Goal: Answer question/provide support: Share knowledge or assist other users

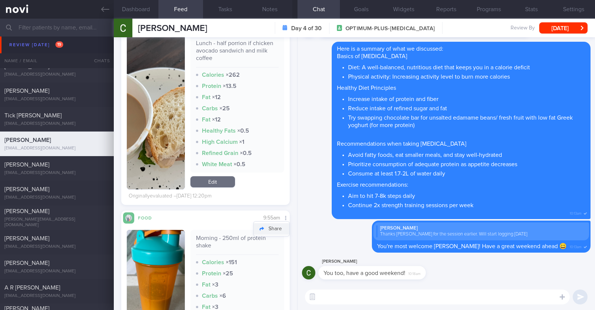
scroll to position [2901, 0]
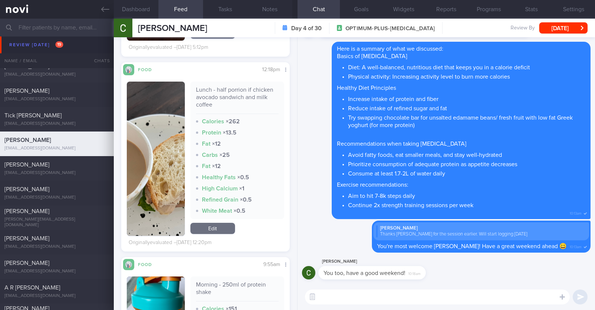
click at [335, 298] on textarea at bounding box center [437, 296] width 265 height 15
click at [326, 296] on textarea "HI Chris" at bounding box center [437, 296] width 265 height 15
click at [364, 290] on textarea "Hi Chris" at bounding box center [437, 296] width 265 height 15
click at [419, 295] on textarea "Hi Chris, thank you for logging your mels" at bounding box center [437, 296] width 265 height 15
type textarea "Hi Chris, thank you for logging your meals"
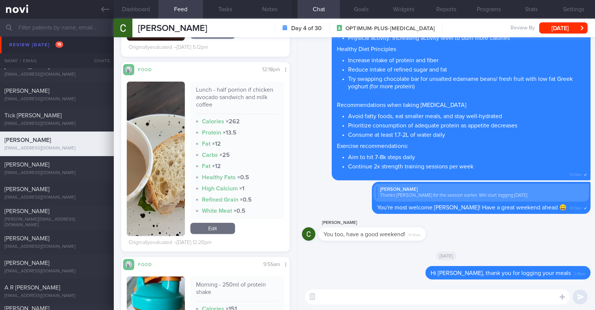
type textarea "a"
type textarea "Allow me to provide some feedback on your meals :)"
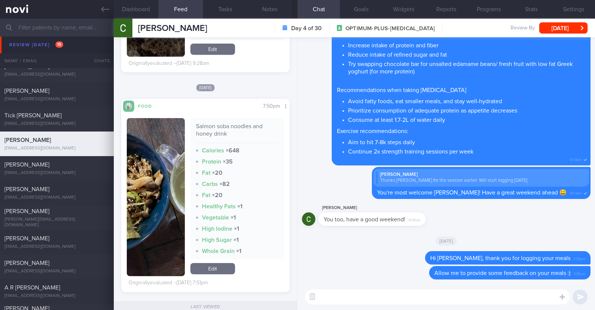
scroll to position [2163, 0]
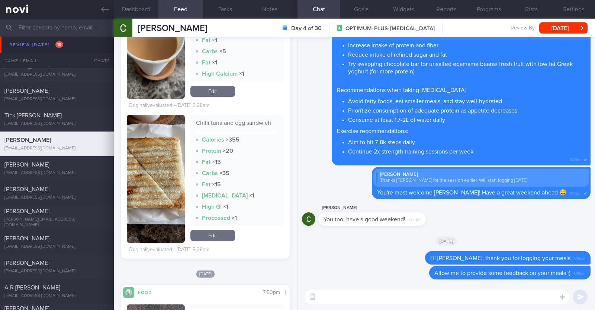
click at [367, 294] on textarea at bounding box center [437, 296] width 265 height 15
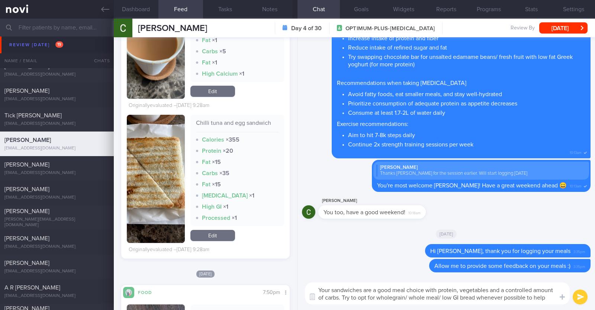
scroll to position [0, 0]
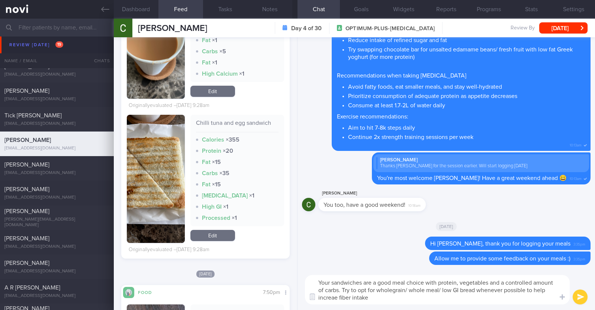
click at [335, 294] on textarea "Your sandwiches are a good meal choice with protein, vegetables and a controlle…" at bounding box center [437, 289] width 265 height 29
type textarea "Your sandwiches are a good meal choice with protein, vegetables and a controlle…"
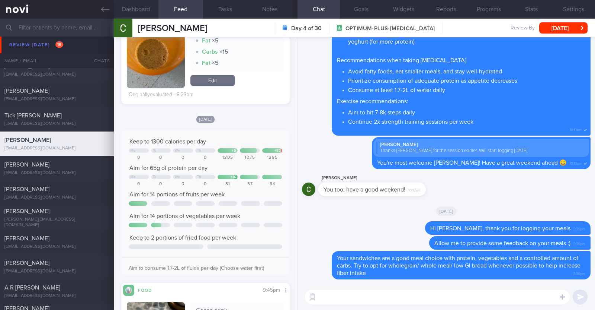
scroll to position [534, 0]
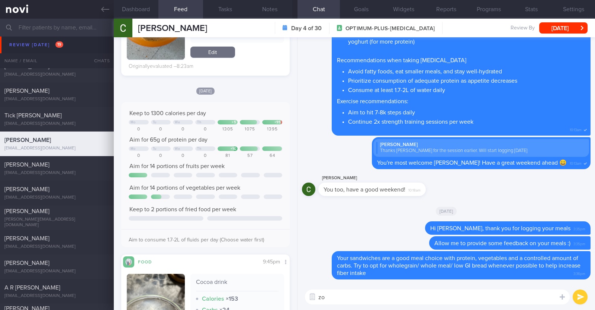
type textarea "z"
paste textarea "👍"
type textarea "Overall protein intake has also been good. Keep it up 👍"
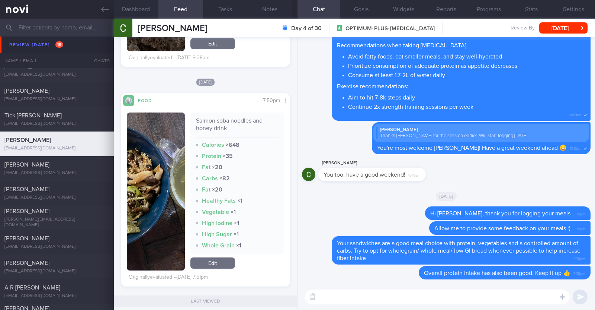
scroll to position [2581, 0]
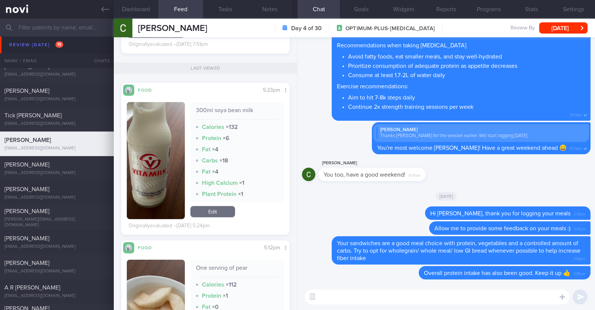
click at [349, 299] on textarea at bounding box center [437, 296] width 265 height 15
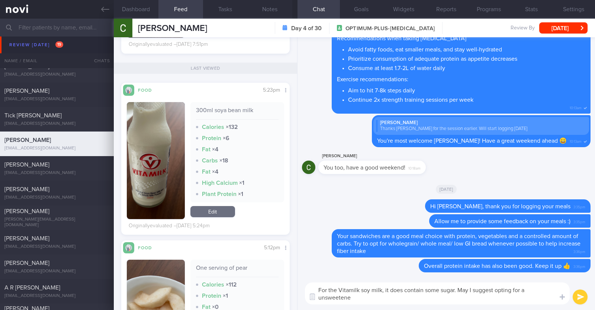
scroll to position [0, 0]
type textarea "For the Vitamilk soy milk, it does contain some sugar. May I suggest opting for…"
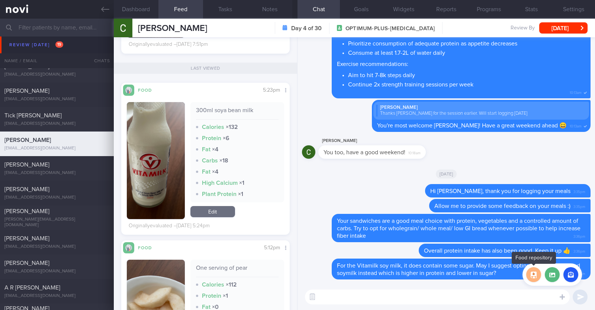
click at [537, 275] on button "button" at bounding box center [534, 274] width 15 height 15
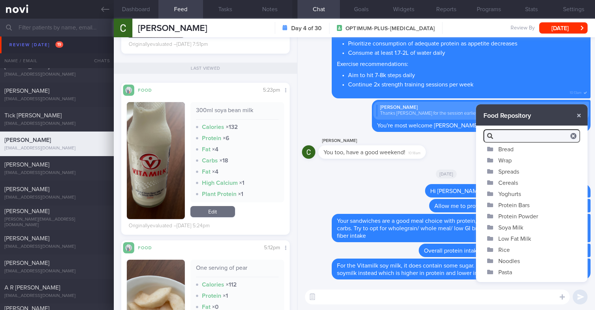
click at [511, 226] on button "Soya Milk" at bounding box center [532, 226] width 112 height 11
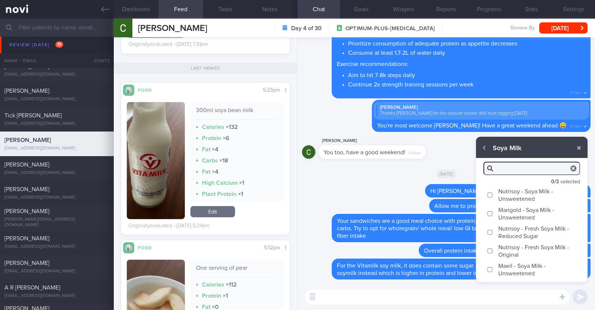
click at [514, 198] on label "Nutrisoy - Soya Milk - Unsweetened" at bounding box center [532, 194] width 112 height 19
click at [493, 197] on input "Nutrisoy - Soya Milk - Unsweetened" at bounding box center [491, 194] width 6 height 5
checkbox input "true"
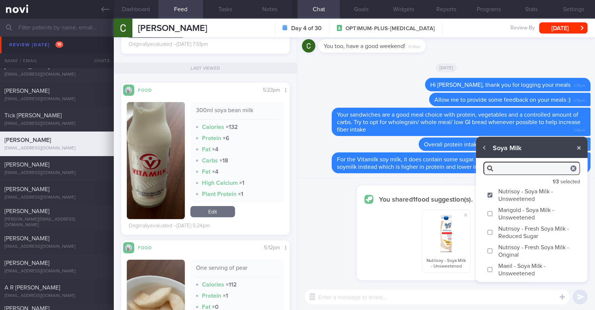
click at [514, 209] on label "Marigold - Soya Milk - Unsweetened" at bounding box center [532, 213] width 112 height 19
click at [493, 211] on input "Marigold - Soya Milk - Unsweetened" at bounding box center [491, 213] width 6 height 5
checkbox input "true"
click at [514, 272] on label "Maeil - Soya Milk - Unsweetened" at bounding box center [532, 269] width 112 height 19
click at [493, 272] on input "Maeil - Soya Milk - Unsweetened" at bounding box center [491, 269] width 6 height 5
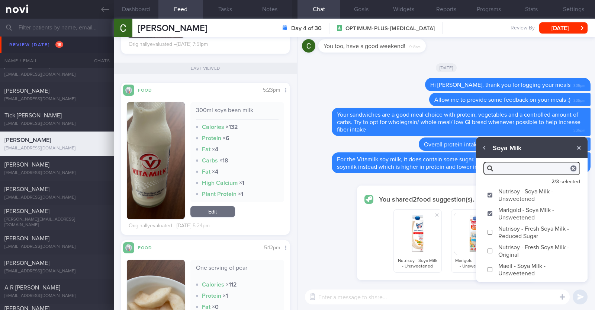
checkbox input "true"
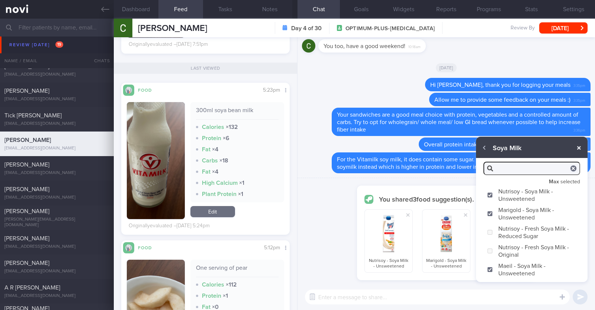
click at [577, 148] on button "button" at bounding box center [579, 147] width 13 height 13
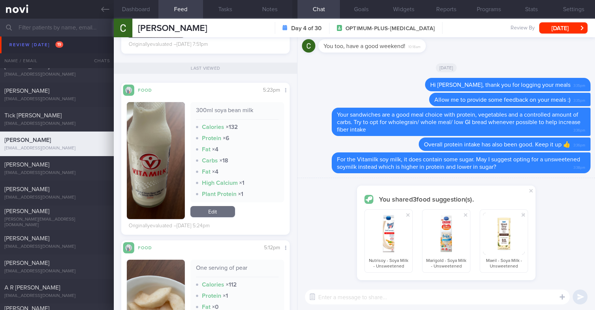
click at [422, 300] on textarea at bounding box center [437, 296] width 265 height 15
type textarea "Here are some options that you can consider"
checkbox input "false"
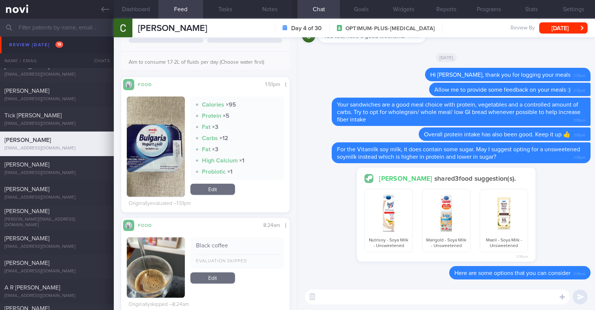
scroll to position [116, 0]
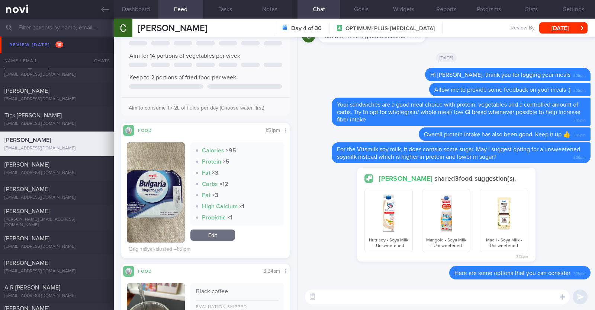
click at [325, 296] on textarea at bounding box center [437, 296] width 265 height 15
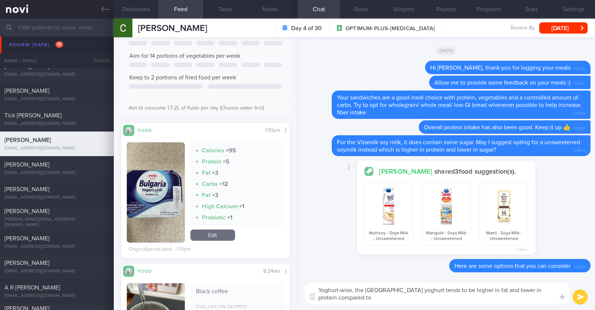
scroll to position [0, 0]
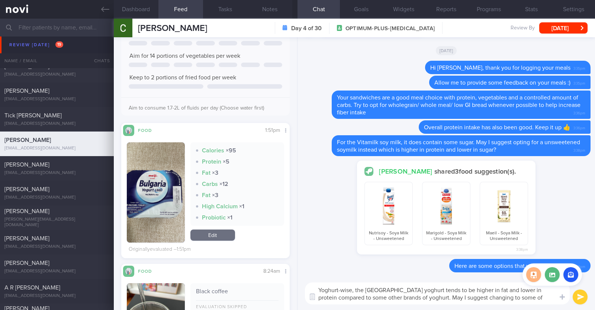
type textarea "Yoghurt-wise, the Bulgaria yoghurt tends to be higher in fat and lower in prote…"
click at [537, 273] on button "button" at bounding box center [534, 274] width 15 height 15
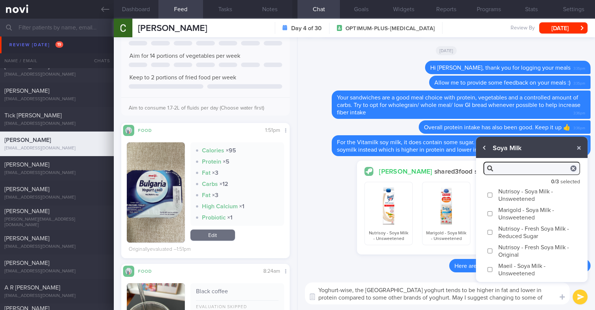
click at [486, 151] on button "button" at bounding box center [484, 147] width 13 height 13
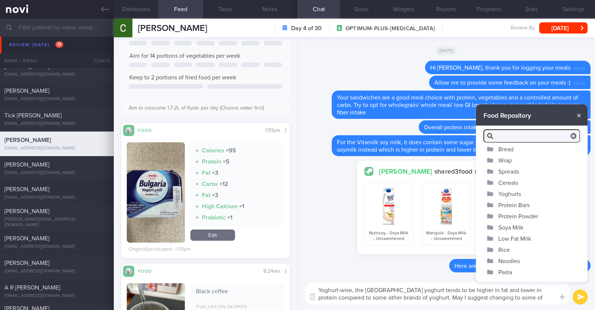
click at [513, 193] on button "Yoghurts" at bounding box center [532, 193] width 112 height 11
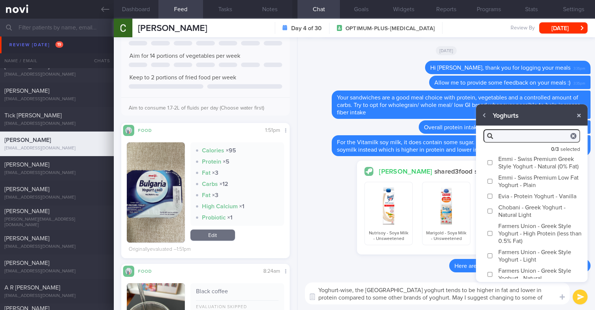
click at [512, 165] on label "Emmi - Swiss Premium Greek Style Yoghurt - Natural (0% Fat)" at bounding box center [532, 162] width 112 height 19
click at [493, 165] on input "Emmi - Swiss Premium Greek Style Yoghurt - Natural (0% Fat)" at bounding box center [491, 162] width 6 height 5
checkbox input "true"
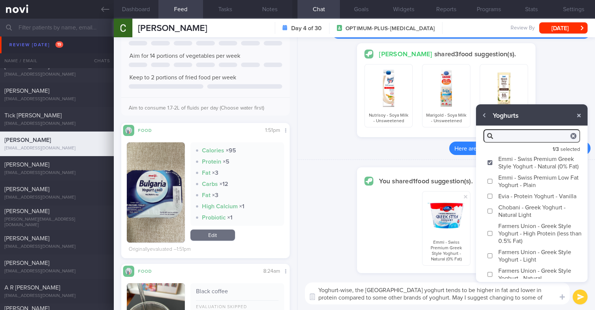
type textarea "Yoghurt-wise, the Bulgaria yoghurt tends to be higher in fat and lower in prote…"
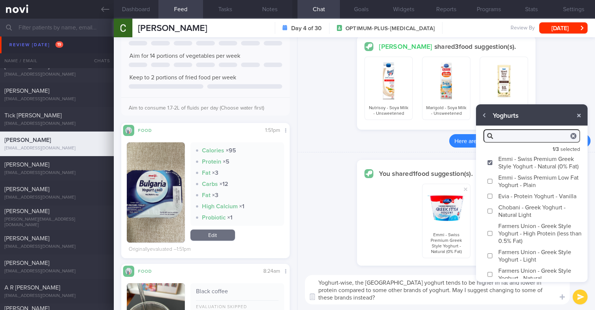
click at [521, 220] on label "Chobani - Greek Yoghurt - Natural Light" at bounding box center [532, 210] width 112 height 19
click at [493, 213] on input "Chobani - Greek Yoghurt - Natural Light" at bounding box center [491, 210] width 6 height 5
checkbox input "true"
type textarea "Yoghurt-wise, the Bulgaria yoghurt tends to be higher in fat and lower in prote…"
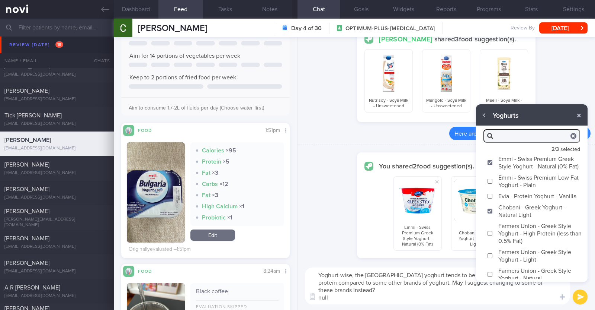
scroll to position [7, 0]
click at [515, 243] on label "Farmers Union - Greek Style Yoghurt - High Protein (less than 0.5% Fat)" at bounding box center [532, 233] width 112 height 26
click at [493, 236] on input "Farmers Union - Greek Style Yoghurt - High Protein (less than 0.5% Fat)" at bounding box center [491, 233] width 6 height 5
checkbox input "true"
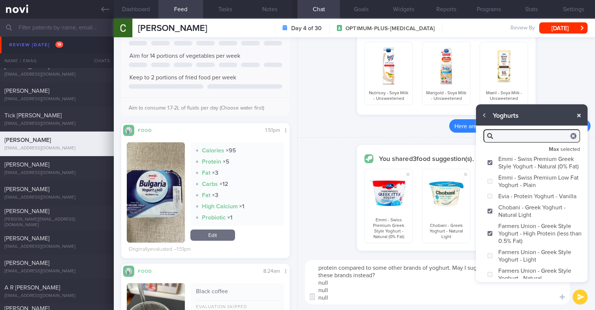
click at [577, 114] on button "button" at bounding box center [579, 115] width 13 height 13
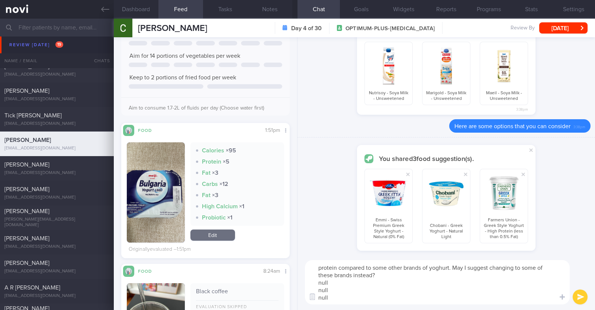
drag, startPoint x: 330, startPoint y: 298, endPoint x: 316, endPoint y: 280, distance: 23.8
click at [316, 280] on textarea "Yoghurt-wise, the Bulgaria yoghurt tends to be higher in fat and lower in prote…" at bounding box center [437, 282] width 265 height 44
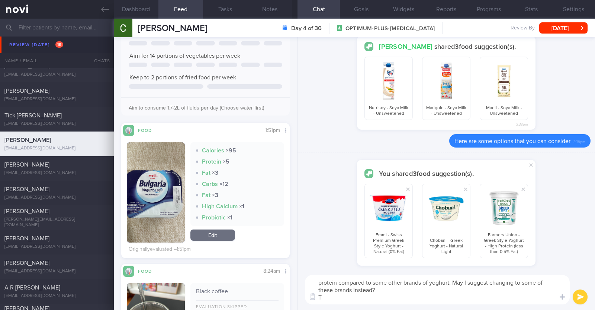
scroll to position [0, 0]
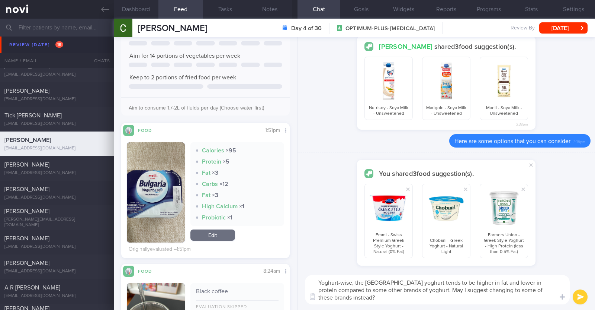
type textarea "Yoghurt-wise, the Bulgaria yoghurt tends to be higher in fat and lower in prote…"
checkbox input "false"
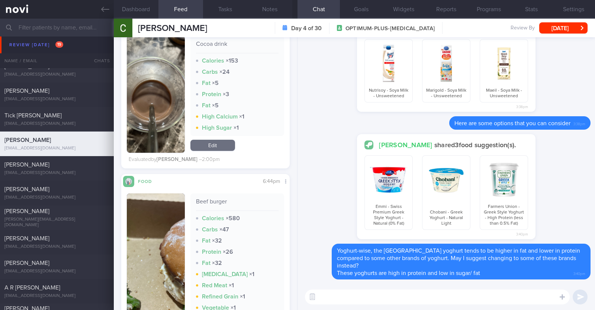
scroll to position [721, 0]
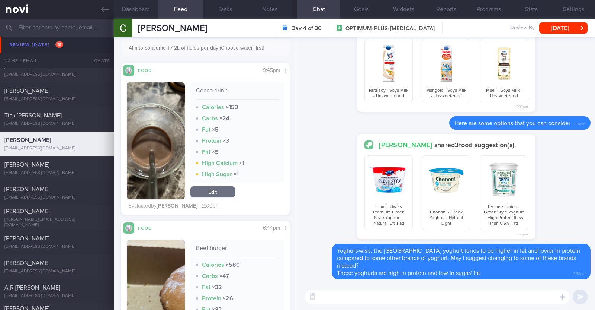
click at [366, 297] on textarea at bounding box center [437, 296] width 265 height 15
type textarea "May I also clarify if the cocoa drink you're taking contains any sugar?"
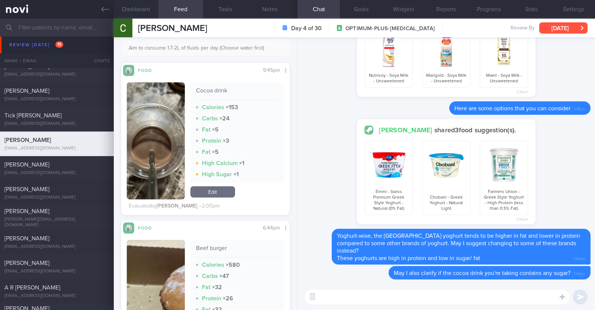
click at [556, 29] on button "[DATE]" at bounding box center [564, 27] width 48 height 11
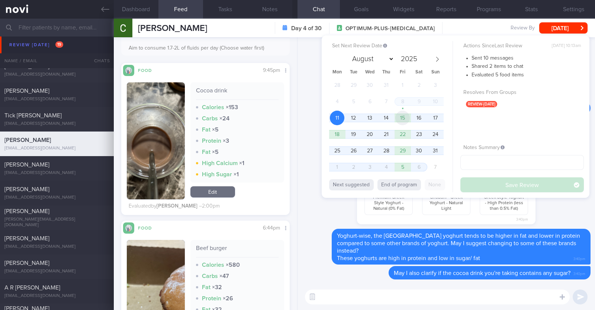
click at [402, 118] on span "15" at bounding box center [403, 118] width 15 height 15
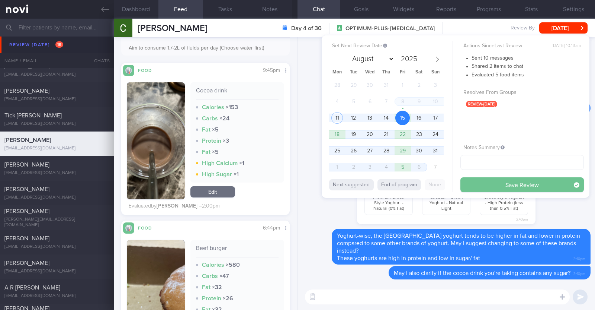
click at [477, 183] on button "Save Review" at bounding box center [523, 184] width 124 height 15
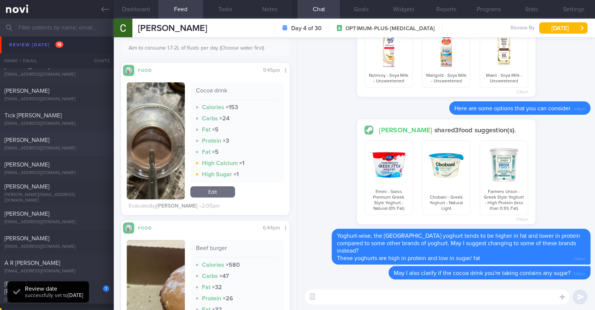
click at [92, 141] on div "[PERSON_NAME]" at bounding box center [55, 139] width 103 height 7
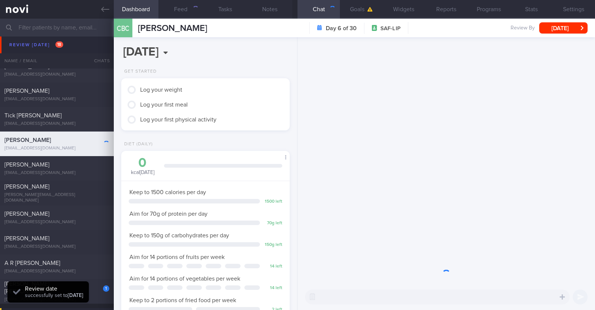
scroll to position [75, 151]
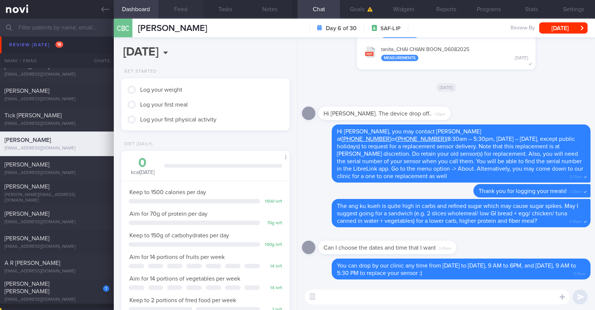
click at [189, 9] on button "Feed" at bounding box center [181, 9] width 45 height 19
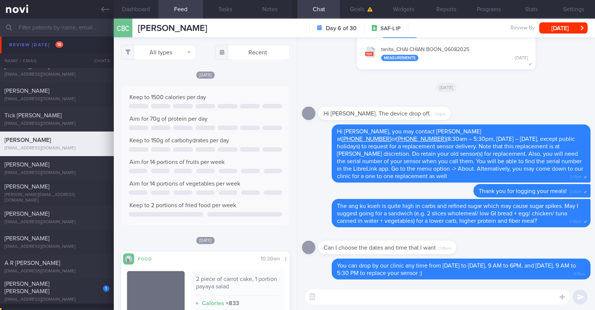
click at [321, 297] on textarea at bounding box center [437, 296] width 265 height 15
type textarea "Hi [PERSON_NAME], hope you had a good weekend :)"
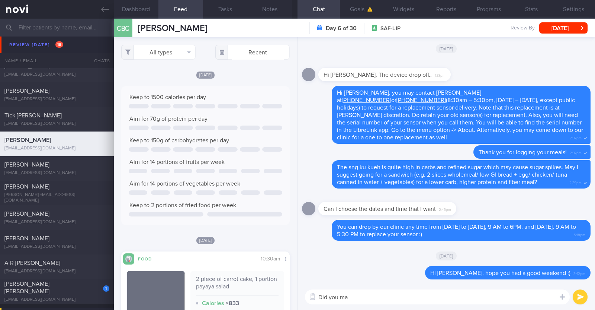
type textarea "Did you man"
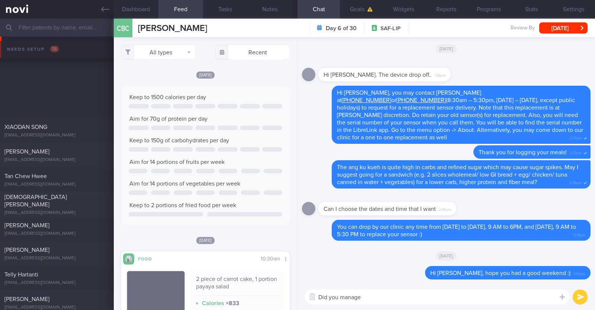
scroll to position [84, 148]
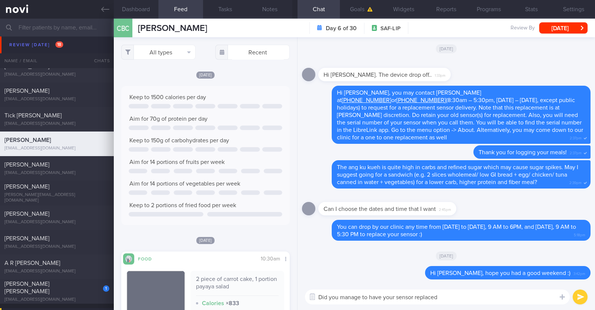
type textarea "Did you manage to have your sensor replaced?"
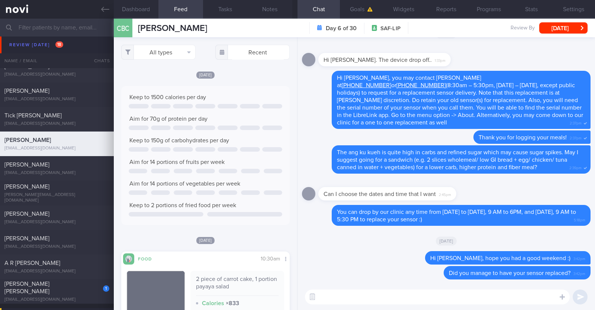
click at [573, 21] on div "CBC Chian Boon Chai Chian Boon Chai [EMAIL_ADDRESS][DOMAIN_NAME] Day 6 of 30 SA…" at bounding box center [355, 28] width 482 height 19
click at [571, 23] on button "[DATE]" at bounding box center [564, 27] width 48 height 11
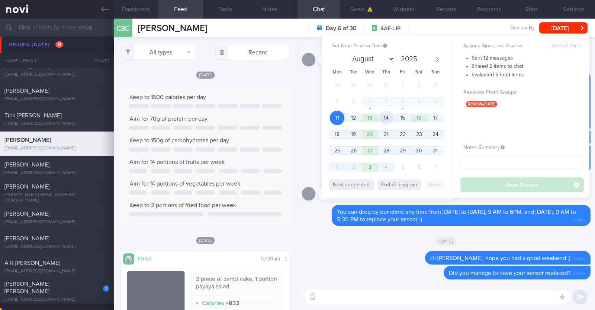
click at [390, 117] on span "14" at bounding box center [386, 118] width 15 height 15
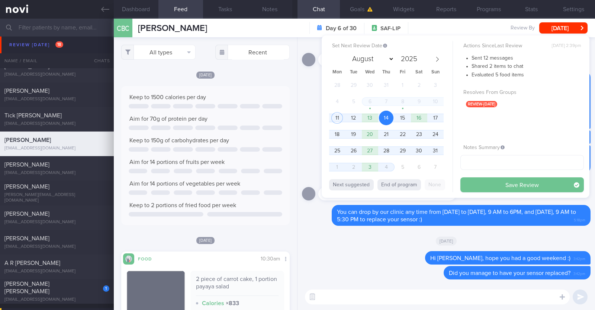
click at [493, 181] on button "Save Review" at bounding box center [523, 184] width 124 height 15
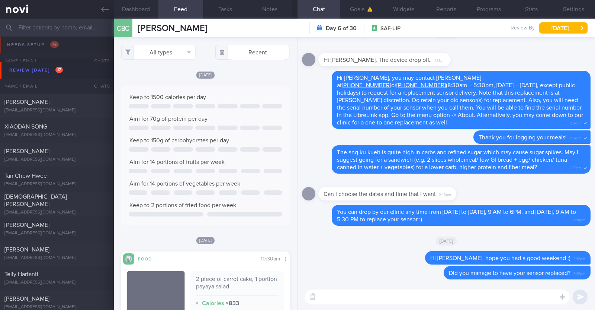
scroll to position [0, 0]
click at [87, 150] on div "[PERSON_NAME]" at bounding box center [55, 151] width 103 height 7
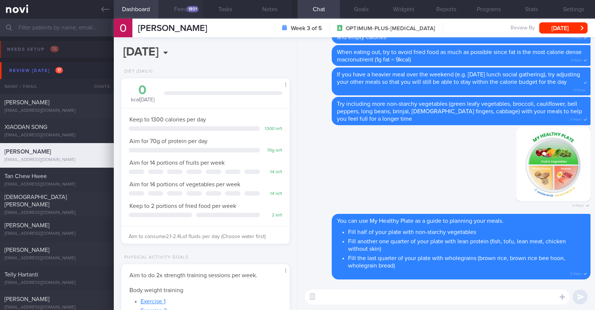
click at [173, 4] on button "Feed 1801" at bounding box center [181, 9] width 45 height 19
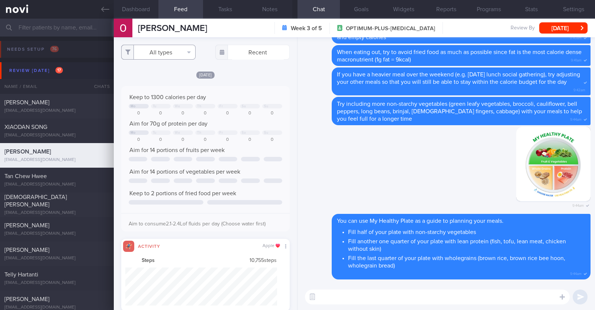
click at [159, 48] on button "All types" at bounding box center [158, 52] width 74 height 15
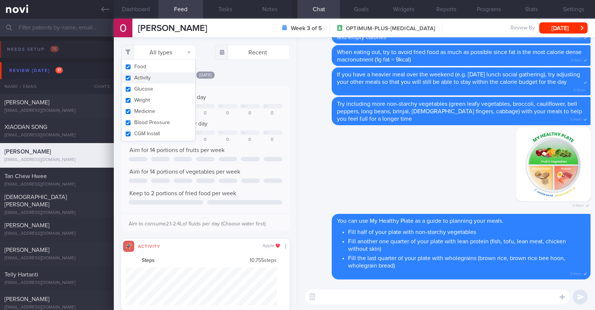
click at [152, 73] on button "Activity" at bounding box center [159, 77] width 74 height 11
checkbox input "false"
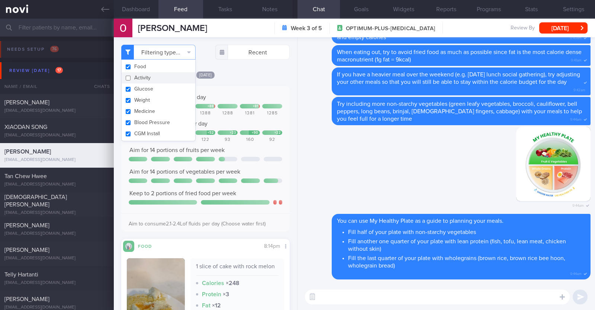
click at [237, 75] on div "[DATE]" at bounding box center [205, 75] width 169 height 8
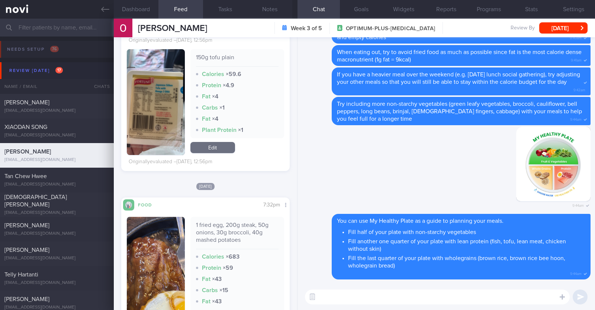
scroll to position [1302, 0]
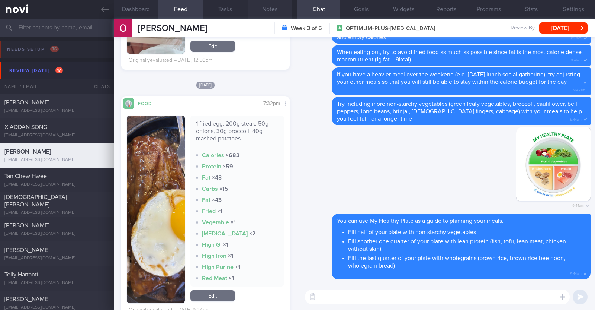
click at [275, 14] on button "Notes" at bounding box center [270, 9] width 45 height 19
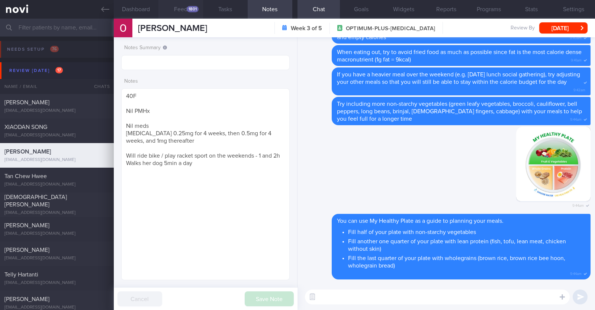
click at [184, 9] on button "Feed 1801" at bounding box center [181, 9] width 45 height 19
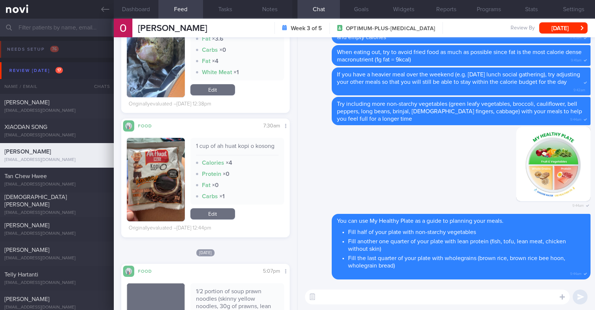
scroll to position [4280, 0]
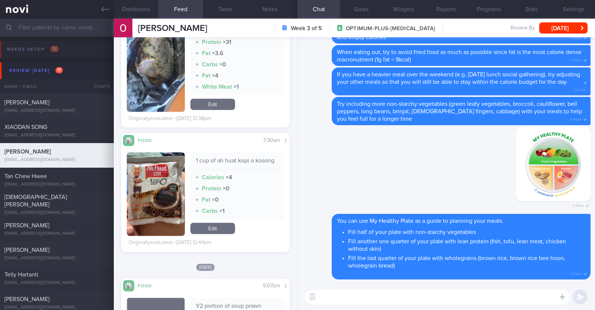
click at [501, 298] on textarea at bounding box center [437, 296] width 265 height 15
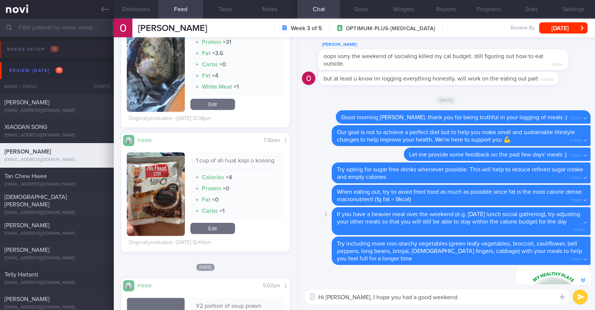
type textarea "Hi [PERSON_NAME], I hope you had a good weekend:)"
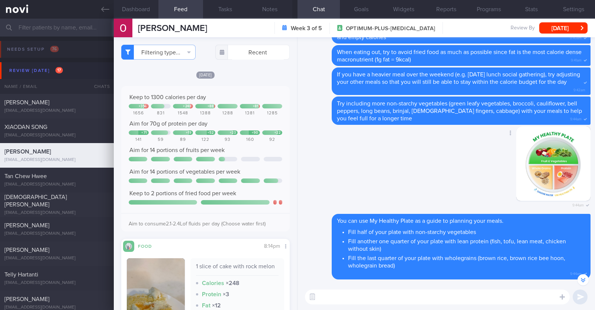
scroll to position [0, 0]
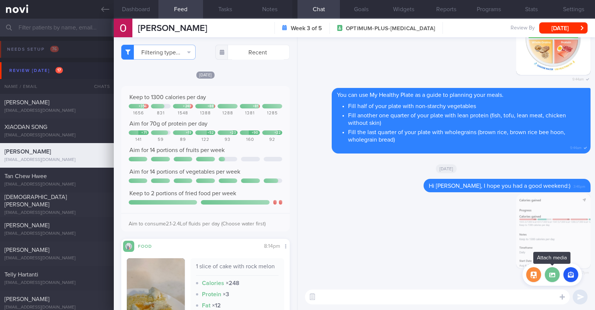
click at [555, 274] on label at bounding box center [552, 274] width 15 height 15
click at [0, 0] on input "file" at bounding box center [0, 0] width 0 height 0
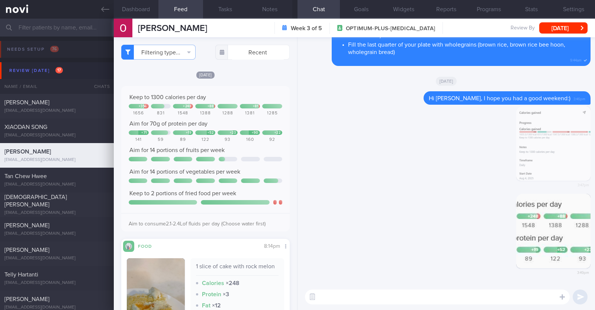
click at [327, 297] on textarea at bounding box center [437, 296] width 265 height 15
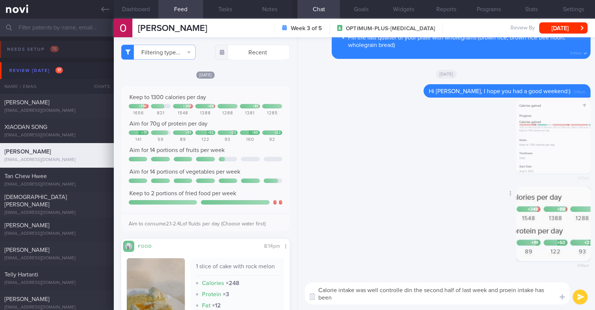
scroll to position [-7, 0]
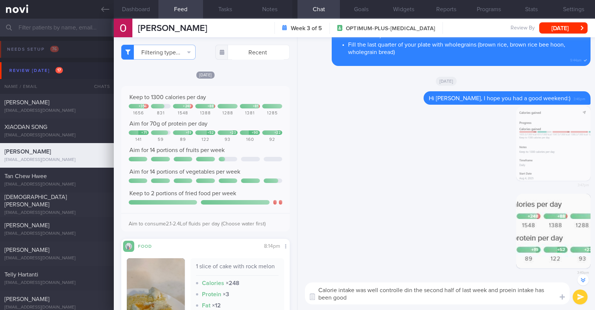
click at [404, 290] on textarea "Calorie intake was well controlle din the second half of last week and proein i…" at bounding box center [437, 293] width 265 height 22
click at [355, 300] on textarea "Calorie intake was well controlled in the second half of last week and protein …" at bounding box center [437, 293] width 265 height 22
paste textarea "👍"
type textarea "Calorie intake was well controlled in the second half of last week and protein …"
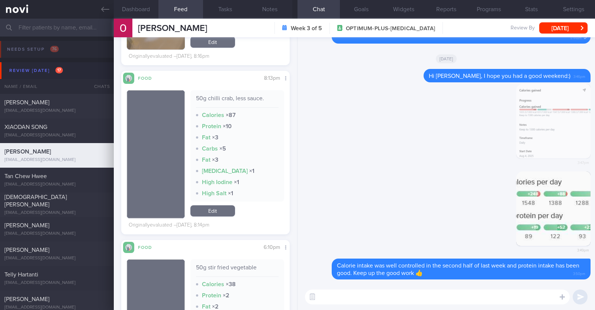
scroll to position [372, 0]
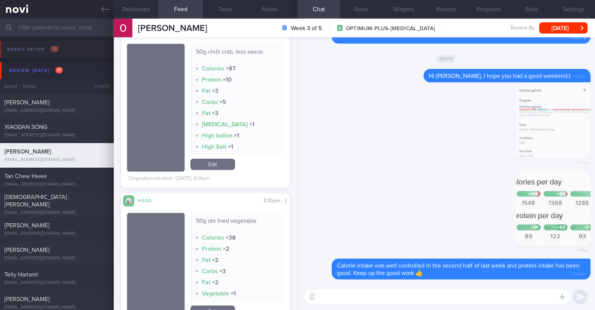
click at [352, 294] on textarea at bounding box center [437, 296] width 265 height 15
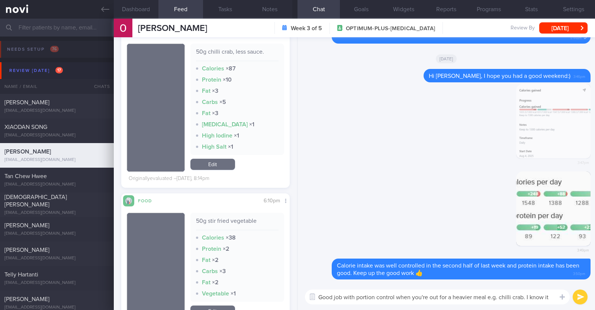
scroll to position [-7, 0]
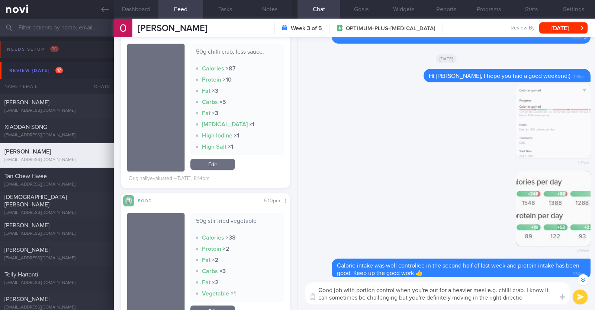
type textarea "Good job with portion control when you're out for a heavier meal e.g. chilli cr…"
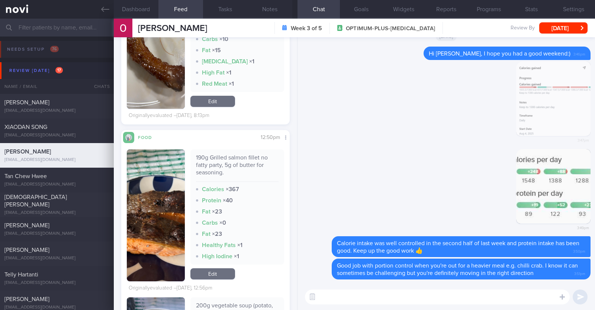
scroll to position [884, 0]
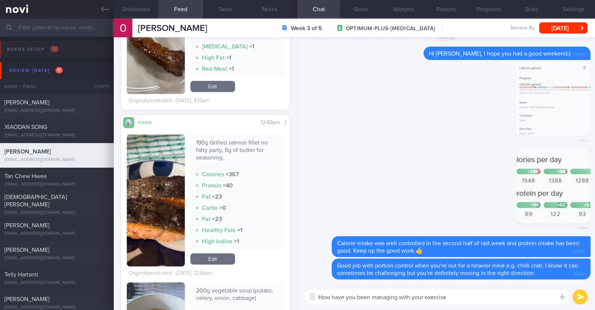
type textarea "How have you been managing with your exercise?"
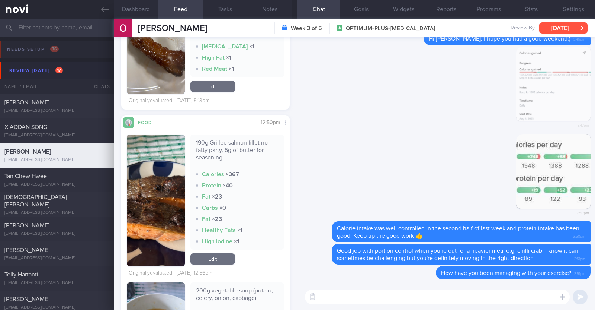
click at [561, 26] on button "[DATE]" at bounding box center [564, 27] width 48 height 11
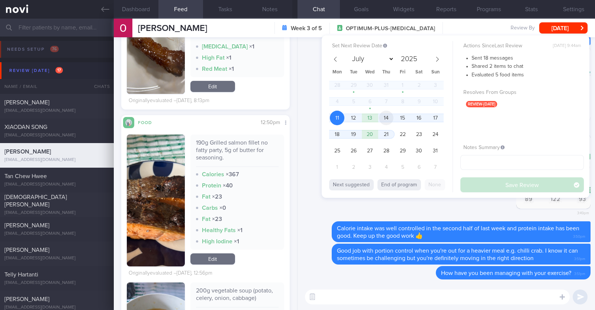
click at [389, 119] on span "14" at bounding box center [386, 118] width 15 height 15
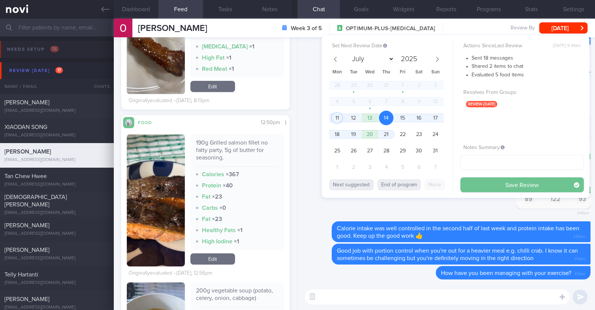
click at [471, 179] on button "Save Review" at bounding box center [523, 184] width 124 height 15
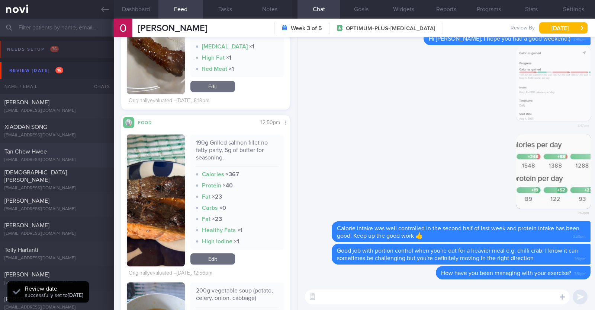
click at [70, 153] on div "Tan Chew Hwee" at bounding box center [55, 151] width 103 height 7
type textarea "37F Comorbidities: HTN Medications: [MEDICAL_DATA] 5mg Running x 5/week"
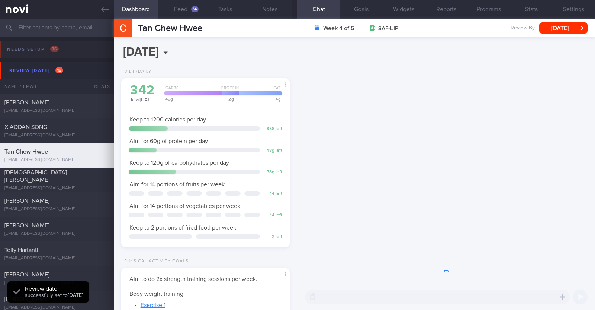
scroll to position [75, 151]
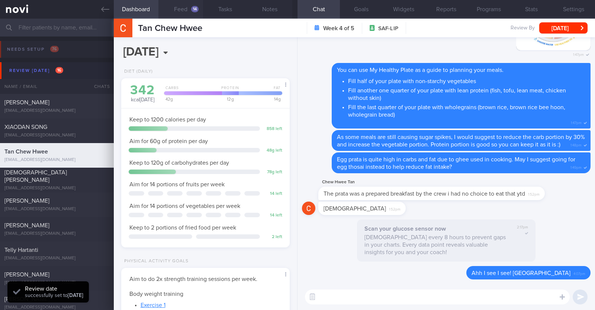
click at [174, 9] on button "Feed 14" at bounding box center [181, 9] width 45 height 19
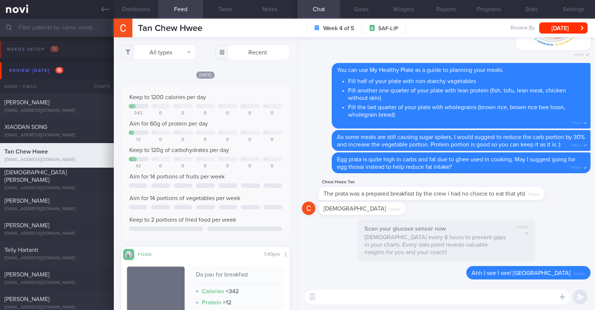
scroll to position [102, 154]
select select "7"
drag, startPoint x: 108, startPoint y: 14, endPoint x: 381, endPoint y: 70, distance: 278.4
click at [108, 14] on link at bounding box center [57, 9] width 114 height 19
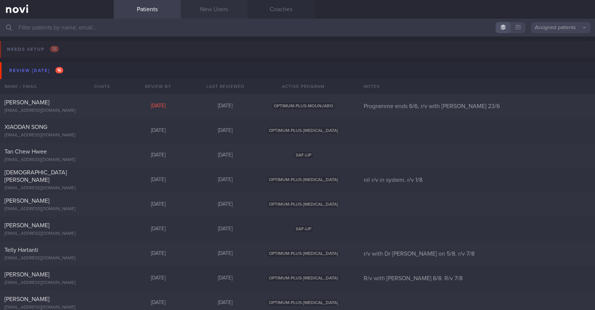
click at [237, 14] on link "New Users" at bounding box center [214, 9] width 67 height 19
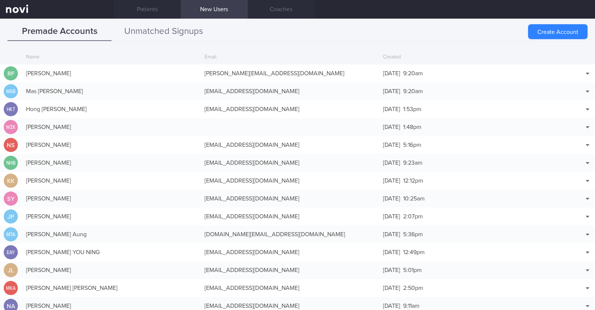
click at [195, 36] on button "Unmatched Signups" at bounding box center [164, 31] width 104 height 19
